Goal: Transaction & Acquisition: Purchase product/service

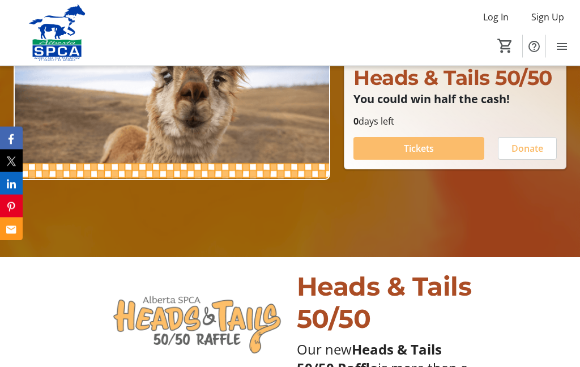
scroll to position [170, 0]
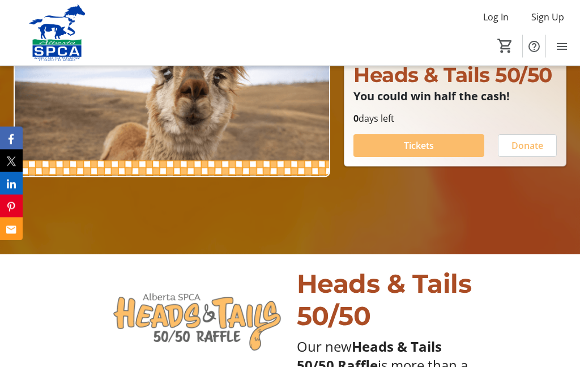
click at [451, 160] on span at bounding box center [419, 146] width 131 height 27
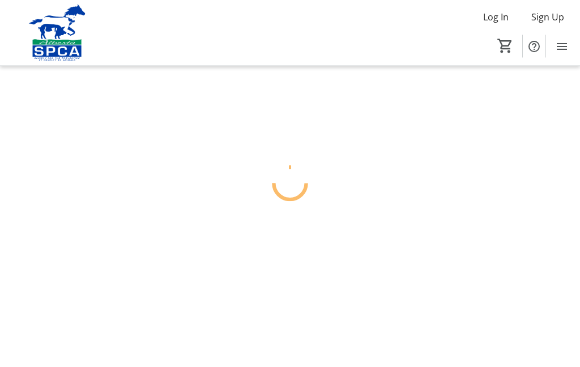
scroll to position [45, 0]
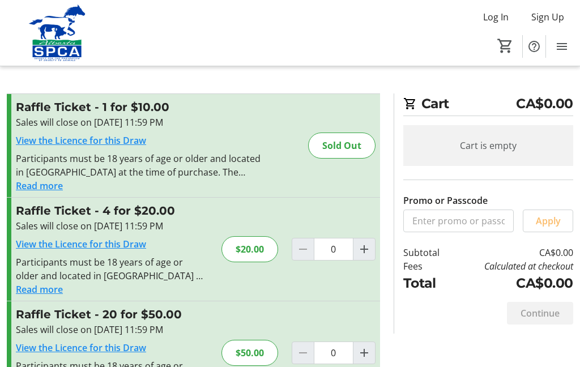
click at [366, 245] on mat-icon "Increment by one" at bounding box center [364, 249] width 14 height 14
type input "1"
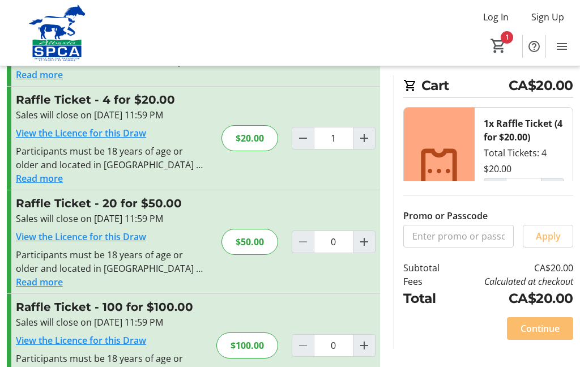
scroll to position [109, 0]
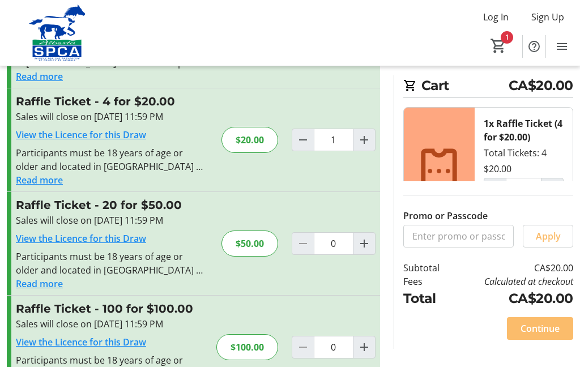
click at [542, 335] on span "Continue" at bounding box center [540, 329] width 39 height 14
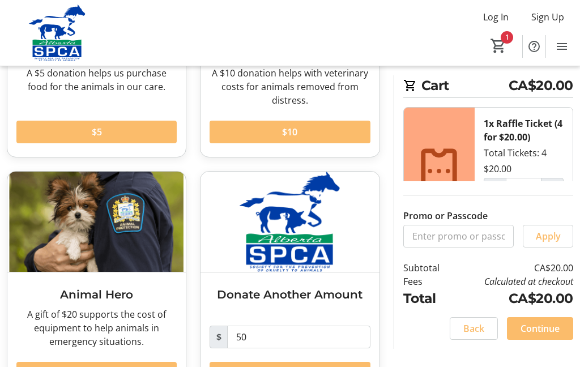
scroll to position [243, 0]
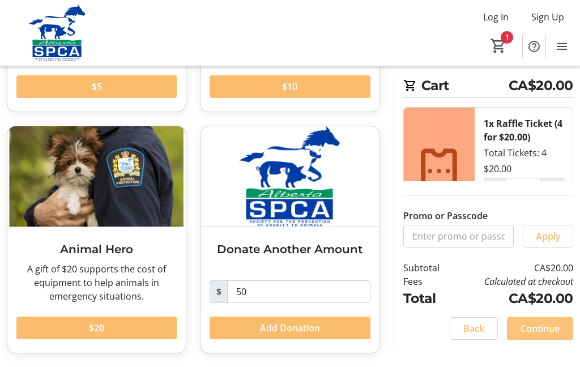
click at [553, 335] on span "Continue" at bounding box center [540, 329] width 39 height 14
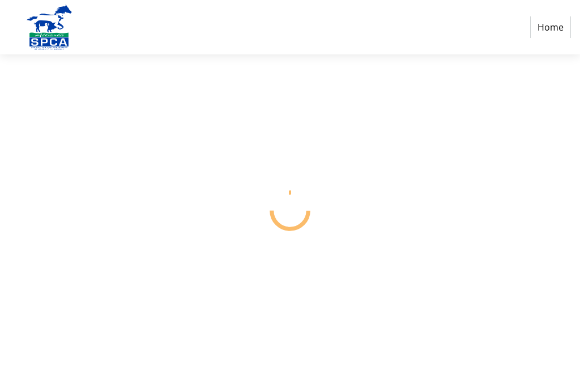
scroll to position [45, 0]
select select "CA"
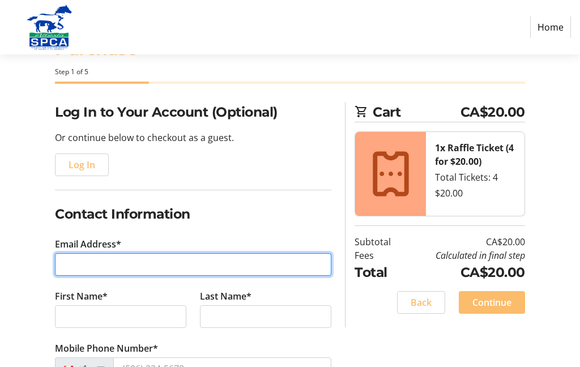
click at [246, 261] on input "Email Address*" at bounding box center [193, 264] width 276 height 23
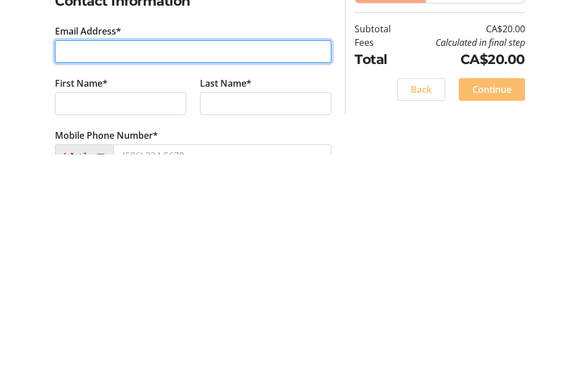
type input "[EMAIL_ADDRESS][DOMAIN_NAME]"
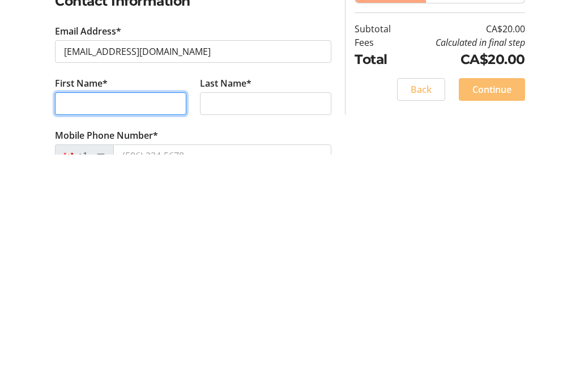
type input "[PERSON_NAME]"
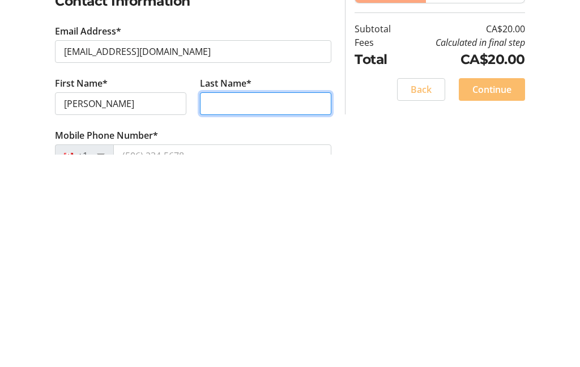
type input "[PERSON_NAME]"
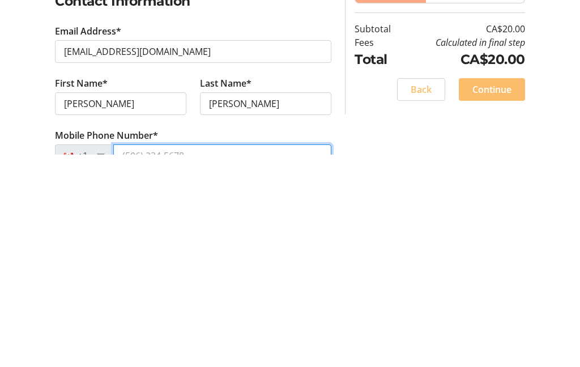
type input "[PHONE_NUMBER]"
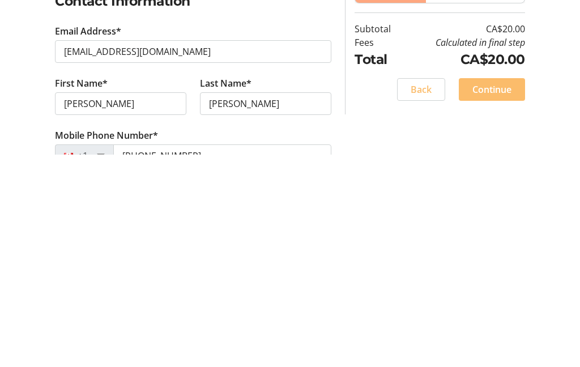
type input "10 Aspen Landing"
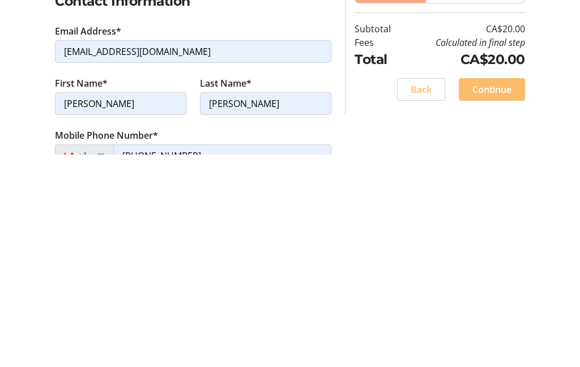
type input "Strathmore"
type input "T1P 1R4"
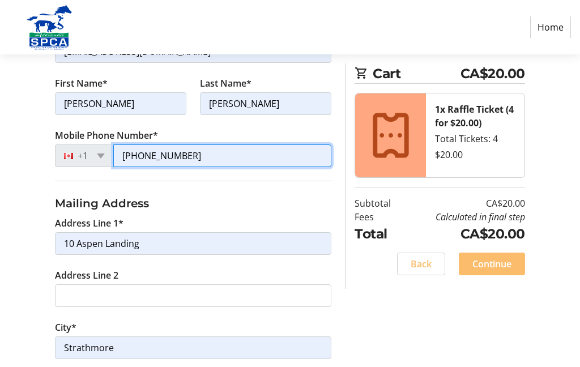
click at [206, 155] on input "[PHONE_NUMBER]" at bounding box center [222, 155] width 218 height 23
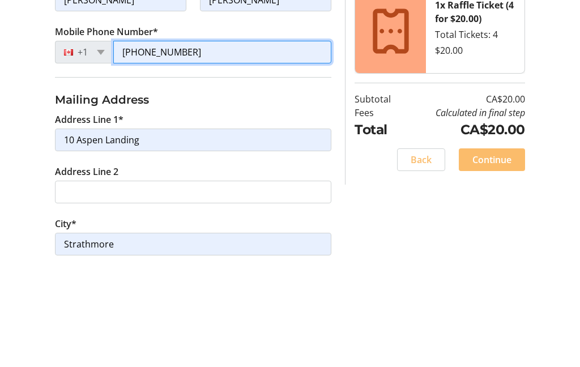
type input "[PHONE_NUMBER]"
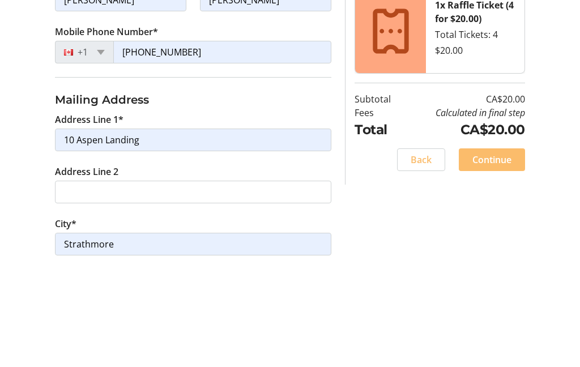
scroll to position [363, 0]
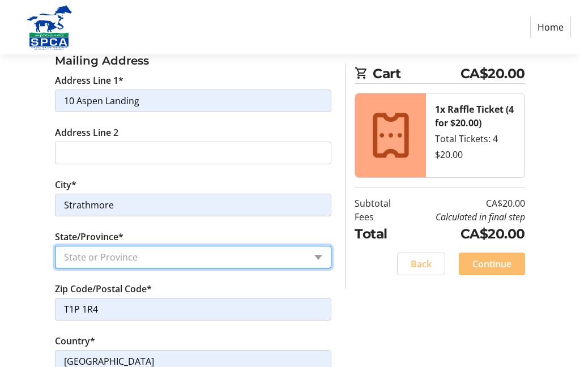
click at [321, 255] on select "State or Province State or Province [GEOGRAPHIC_DATA] [GEOGRAPHIC_DATA] [GEOGRA…" at bounding box center [193, 257] width 276 height 23
select select "AB"
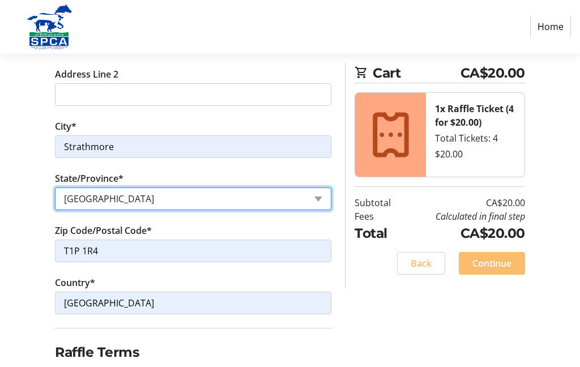
scroll to position [458, 0]
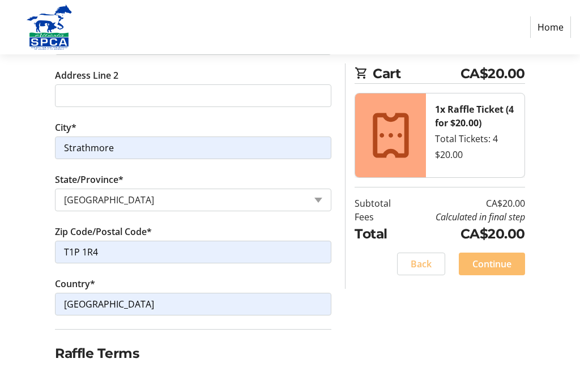
checkbox input "true"
click at [505, 263] on span "Continue" at bounding box center [491, 264] width 39 height 14
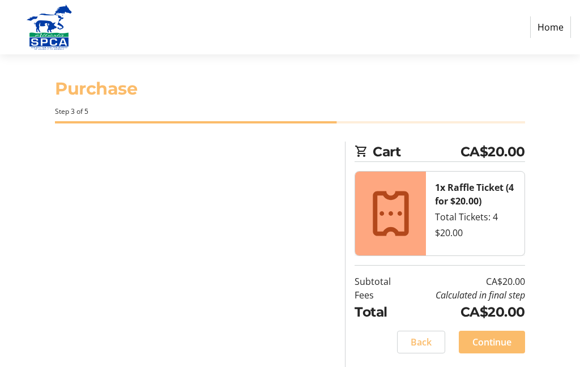
scroll to position [45, 0]
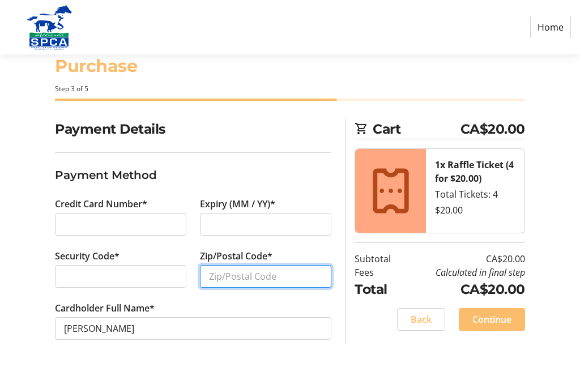
click at [287, 265] on input "Zip/Postal Code*" at bounding box center [265, 276] width 131 height 23
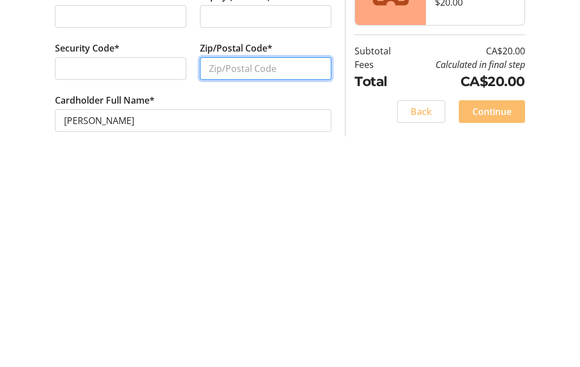
type input "T1P 1R4"
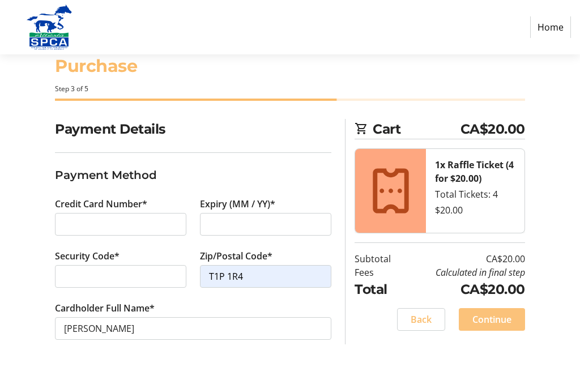
click at [496, 306] on span at bounding box center [492, 319] width 66 height 27
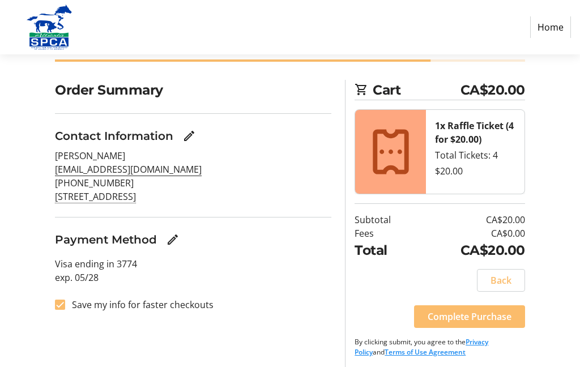
scroll to position [71, 0]
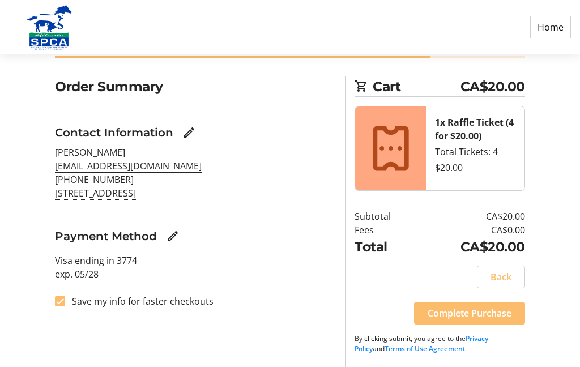
click at [483, 309] on span "Complete Purchase" at bounding box center [470, 313] width 84 height 14
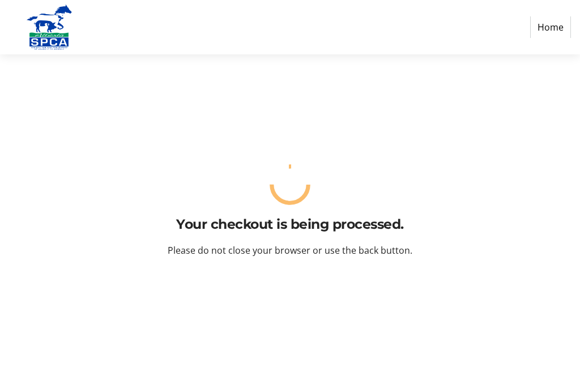
scroll to position [45, 0]
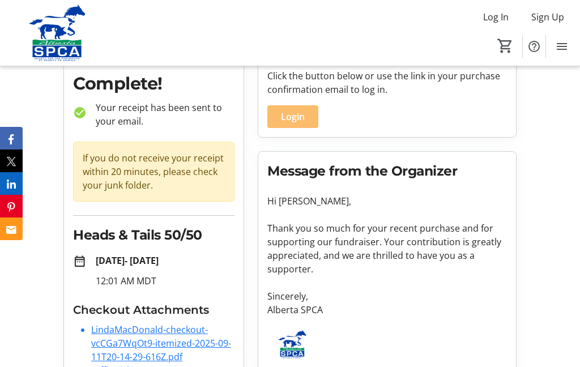
scroll to position [74, 0]
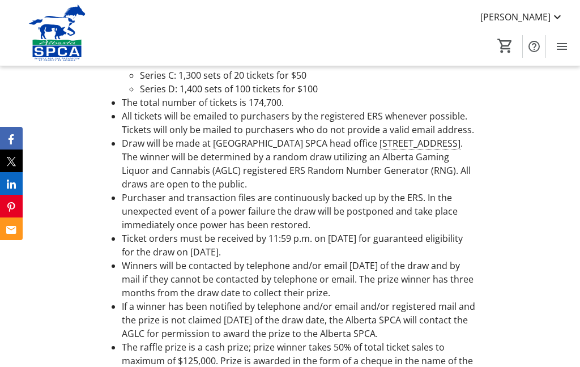
scroll to position [2316, 0]
